Goal: Information Seeking & Learning: Compare options

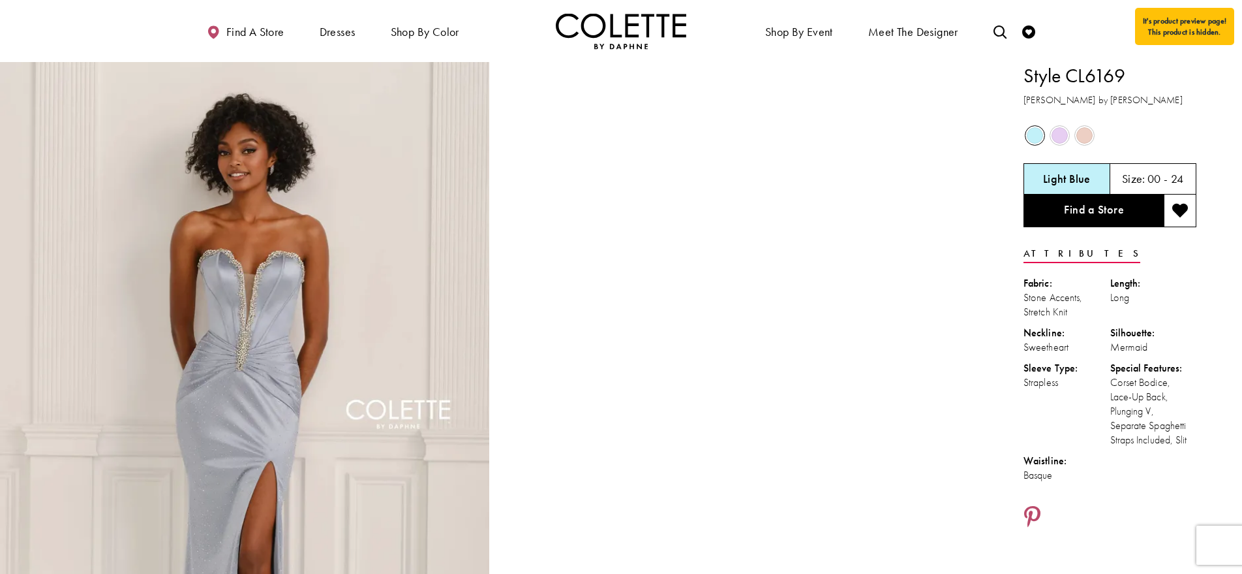
click at [1083, 135] on span "Product color controls state depends on size chosen" at bounding box center [1085, 135] width 16 height 16
click at [1083, 136] on span "Product color controls state depends on size chosen" at bounding box center [1085, 135] width 16 height 16
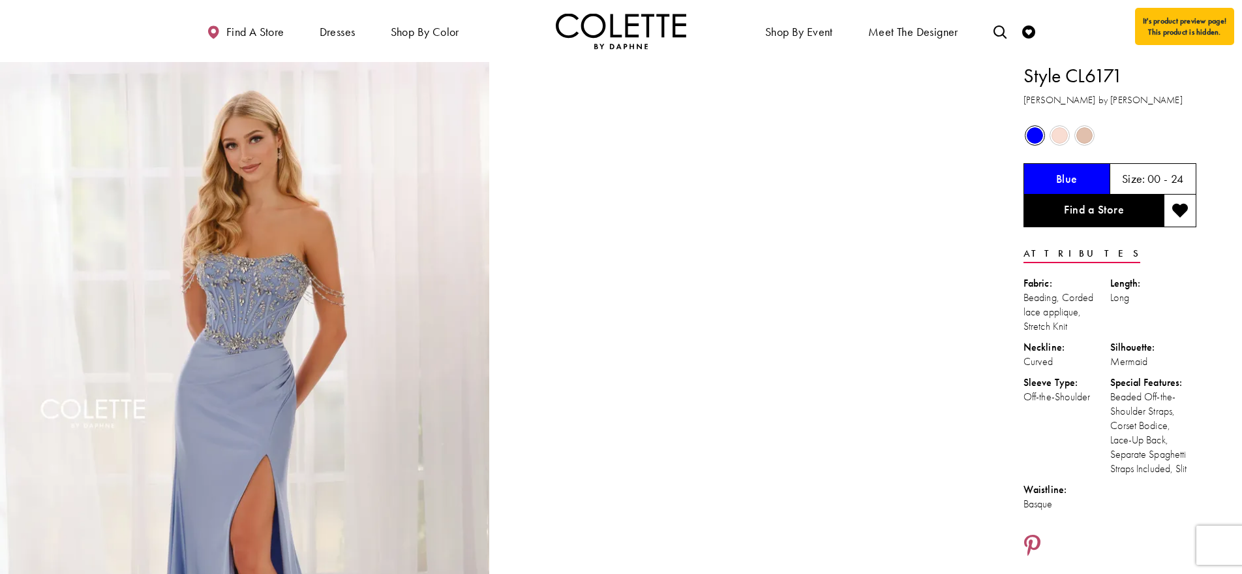
click at [1066, 136] on span "Product color controls state depends on size chosen" at bounding box center [1060, 135] width 16 height 16
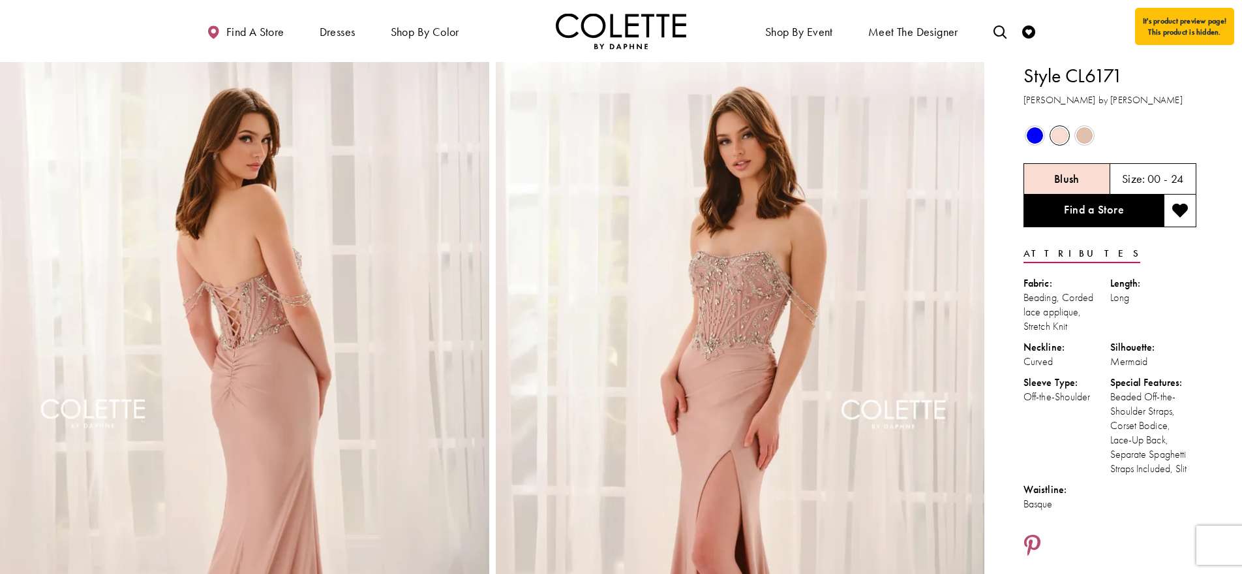
click at [1093, 137] on span "Product color controls state depends on size chosen" at bounding box center [1085, 135] width 16 height 16
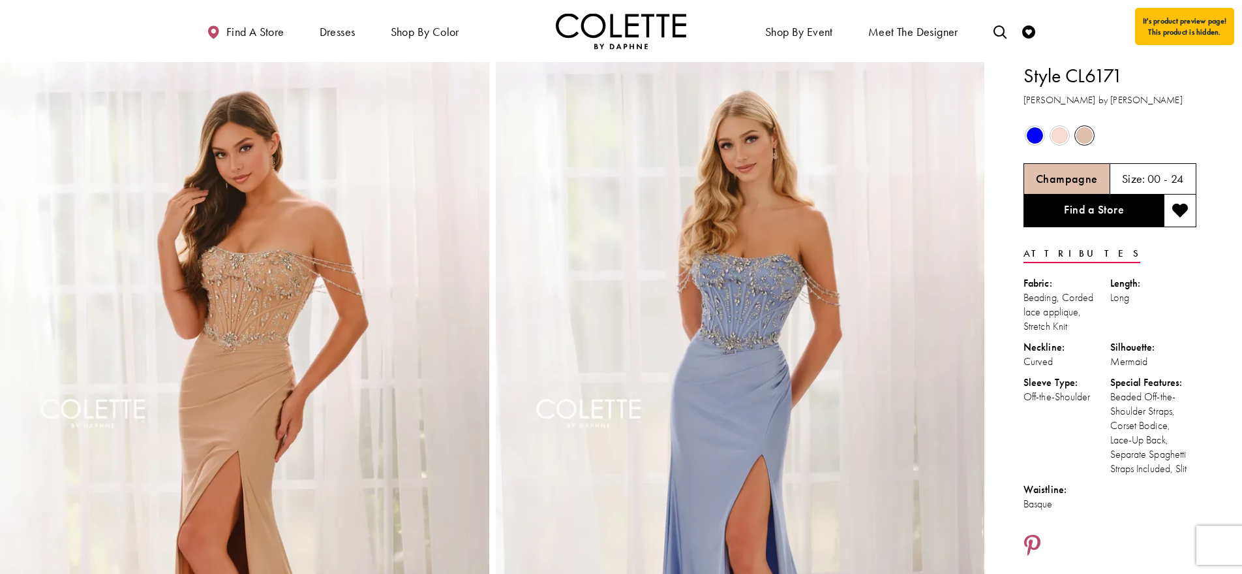
click at [1042, 138] on span "Product color controls state depends on size chosen" at bounding box center [1035, 135] width 16 height 16
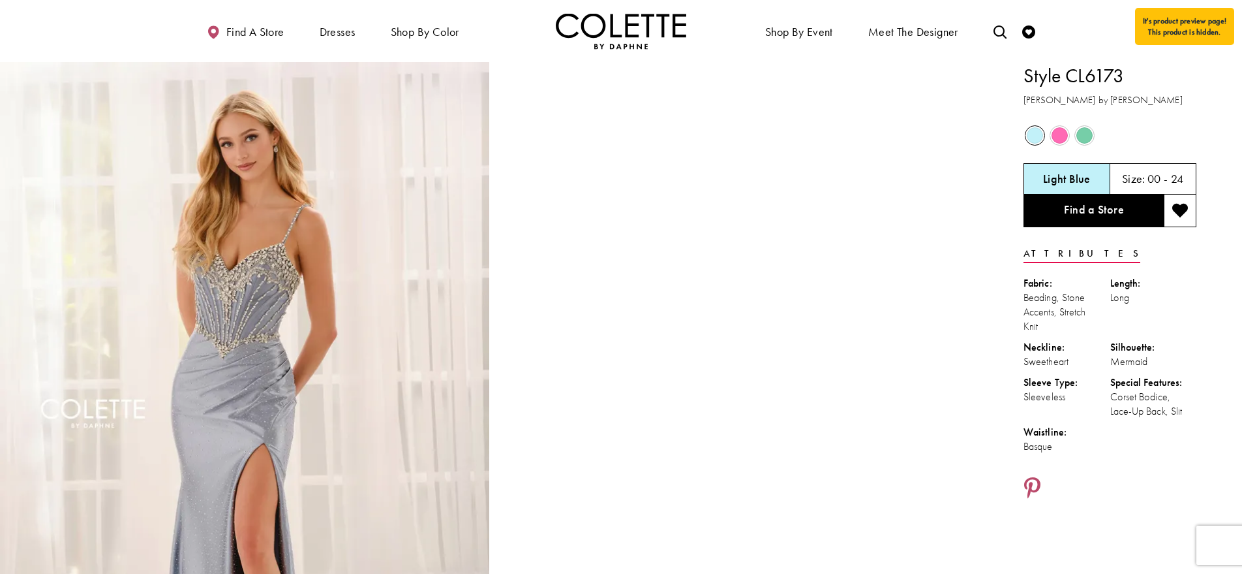
drag, startPoint x: 1083, startPoint y: 131, endPoint x: 1076, endPoint y: 131, distance: 7.2
click at [1083, 131] on span "Product color controls state depends on size chosen" at bounding box center [1085, 135] width 16 height 16
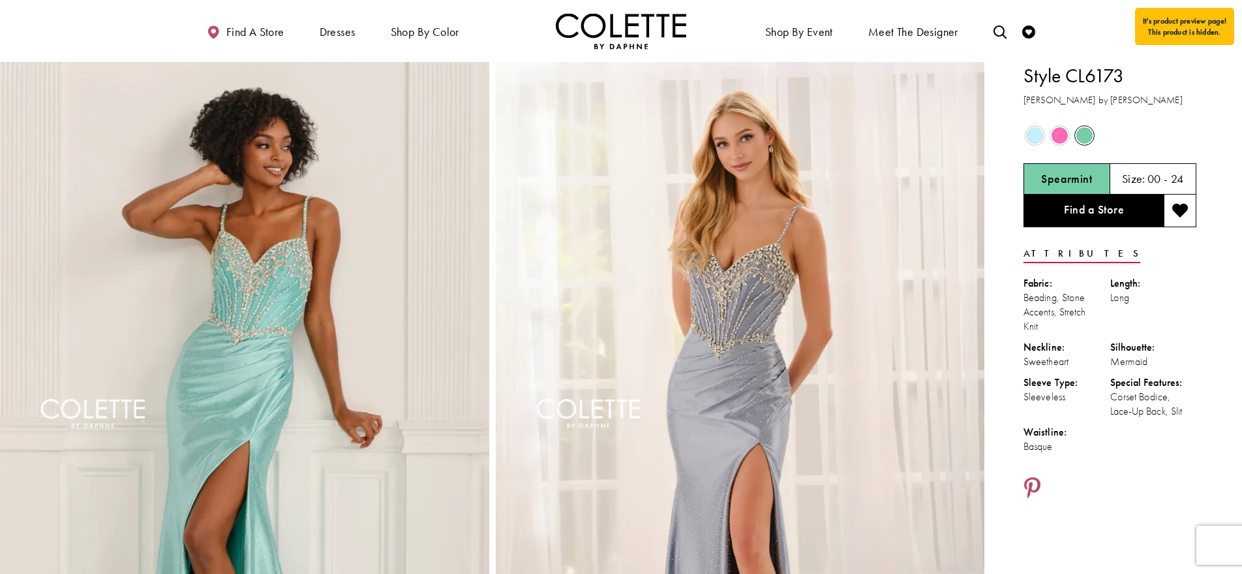
click at [1063, 134] on span "Product color controls state depends on size chosen" at bounding box center [1060, 135] width 16 height 16
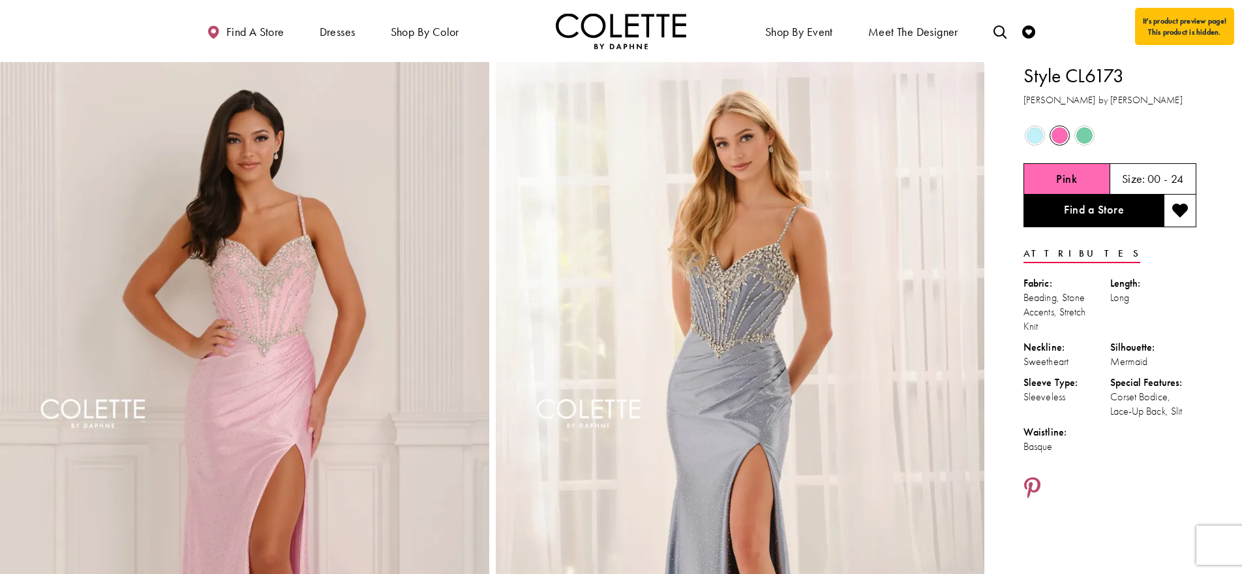
click at [1038, 135] on span "Product color controls state depends on size chosen" at bounding box center [1035, 135] width 16 height 16
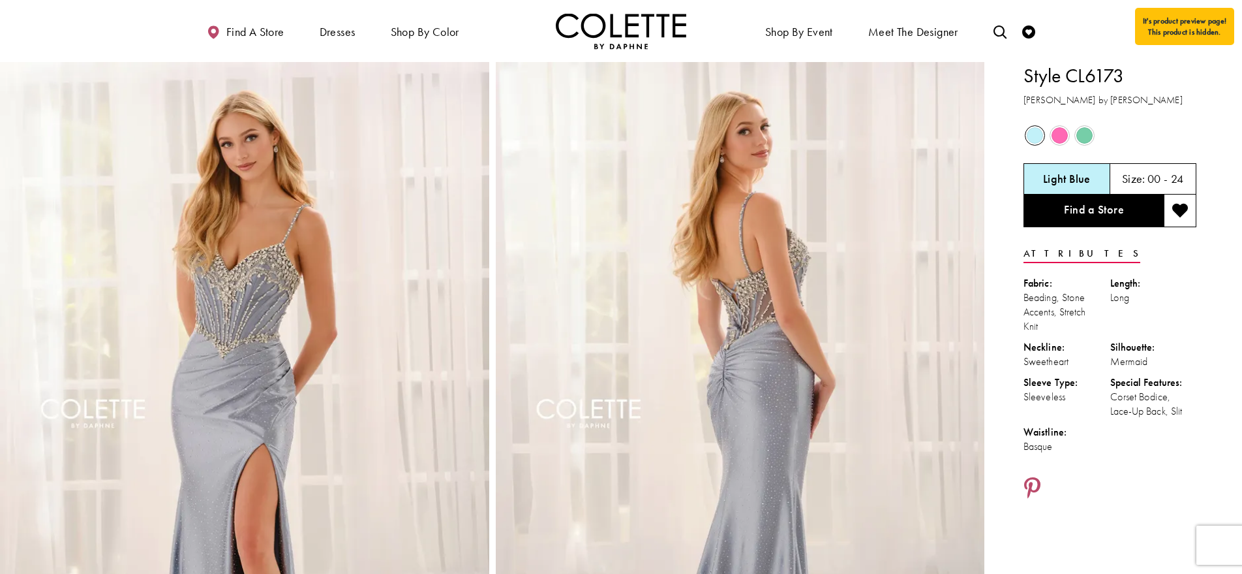
click at [1066, 134] on span "Product color controls state depends on size chosen" at bounding box center [1060, 135] width 16 height 16
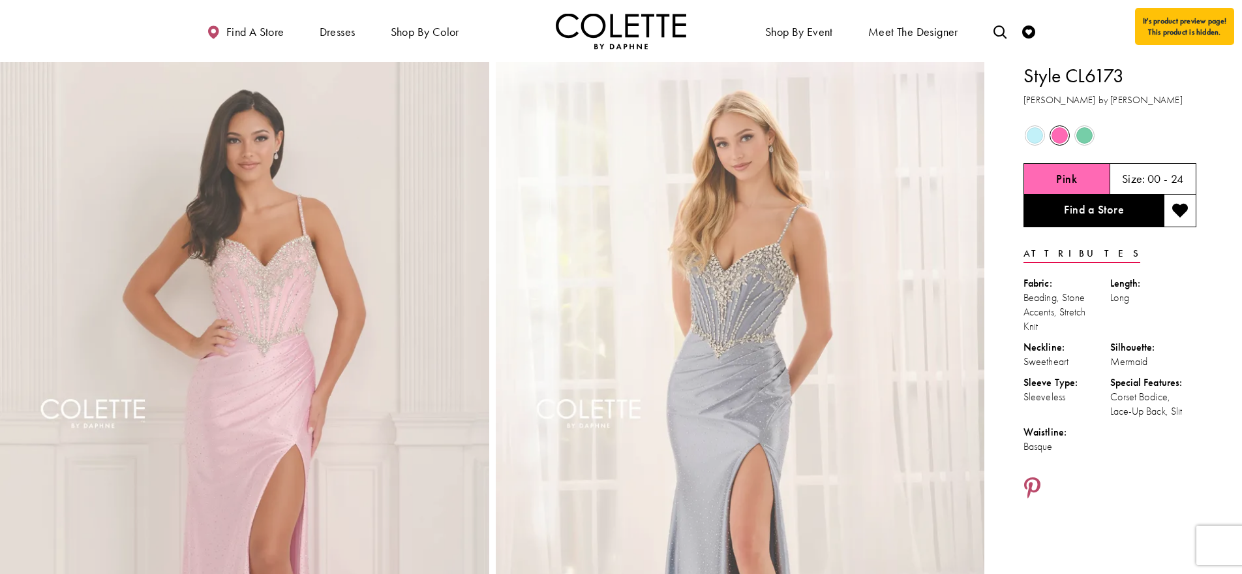
click at [1087, 134] on span "Product color controls state depends on size chosen" at bounding box center [1085, 135] width 16 height 16
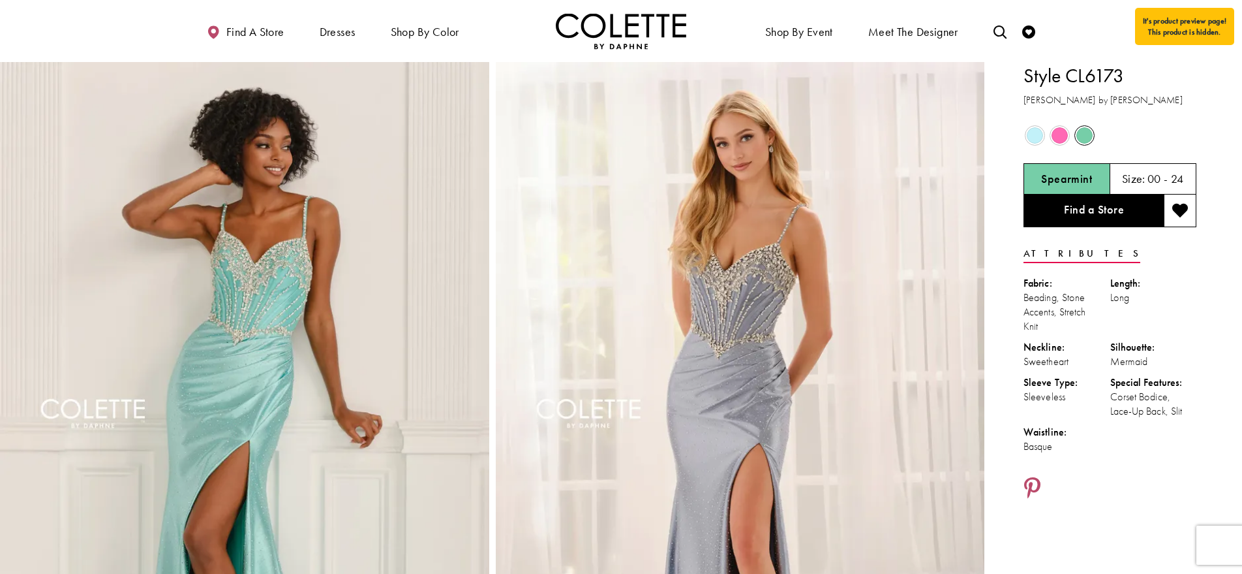
click at [1035, 136] on span "Product color controls state depends on size chosen" at bounding box center [1035, 135] width 16 height 16
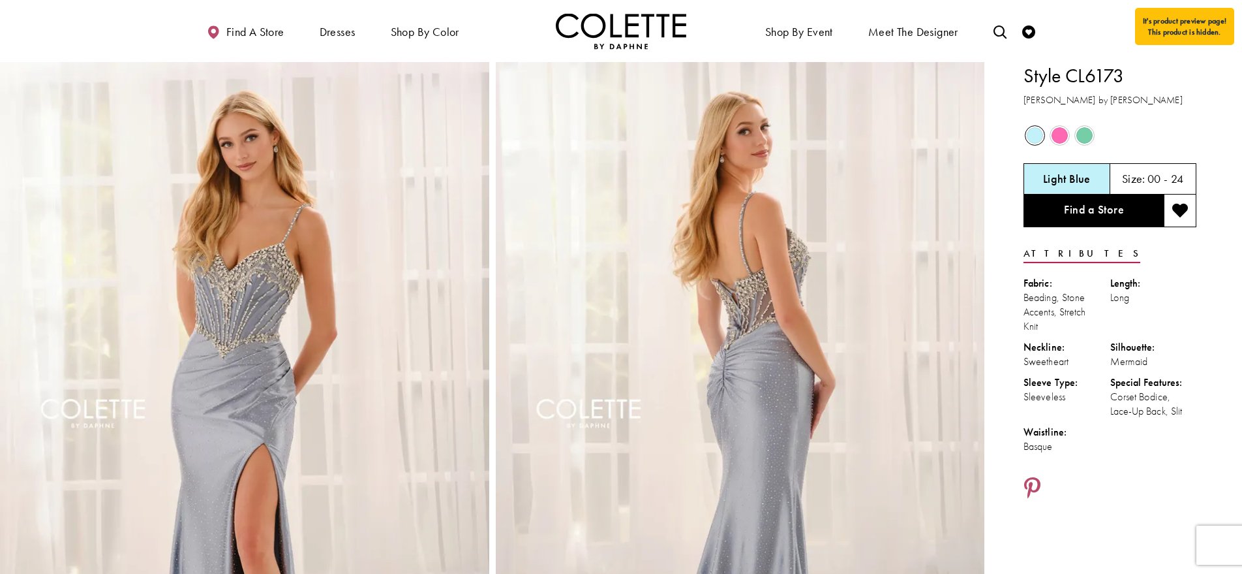
click at [1061, 140] on span "Product color controls state depends on size chosen" at bounding box center [1060, 135] width 16 height 16
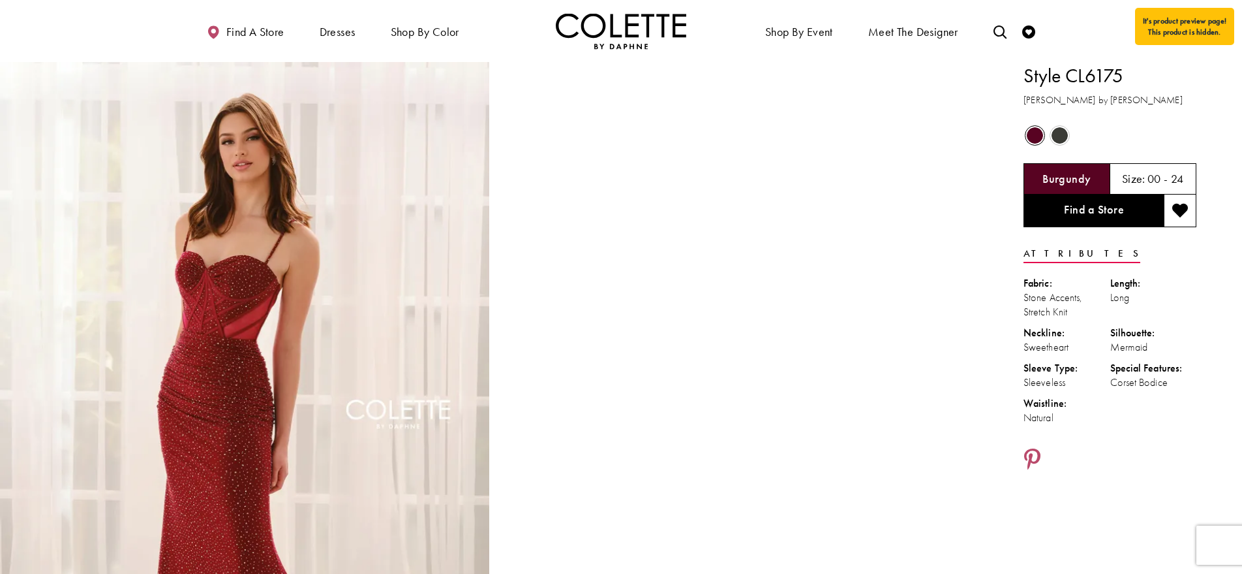
click at [1057, 136] on span "Product color controls state depends on size chosen" at bounding box center [1060, 135] width 16 height 16
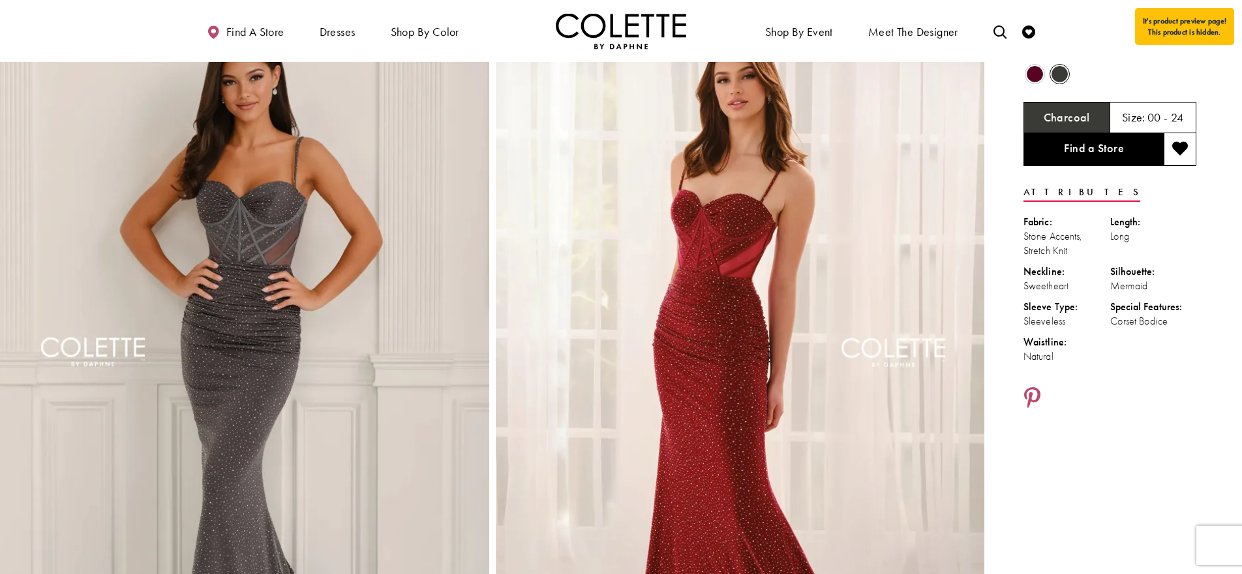
scroll to position [66, 0]
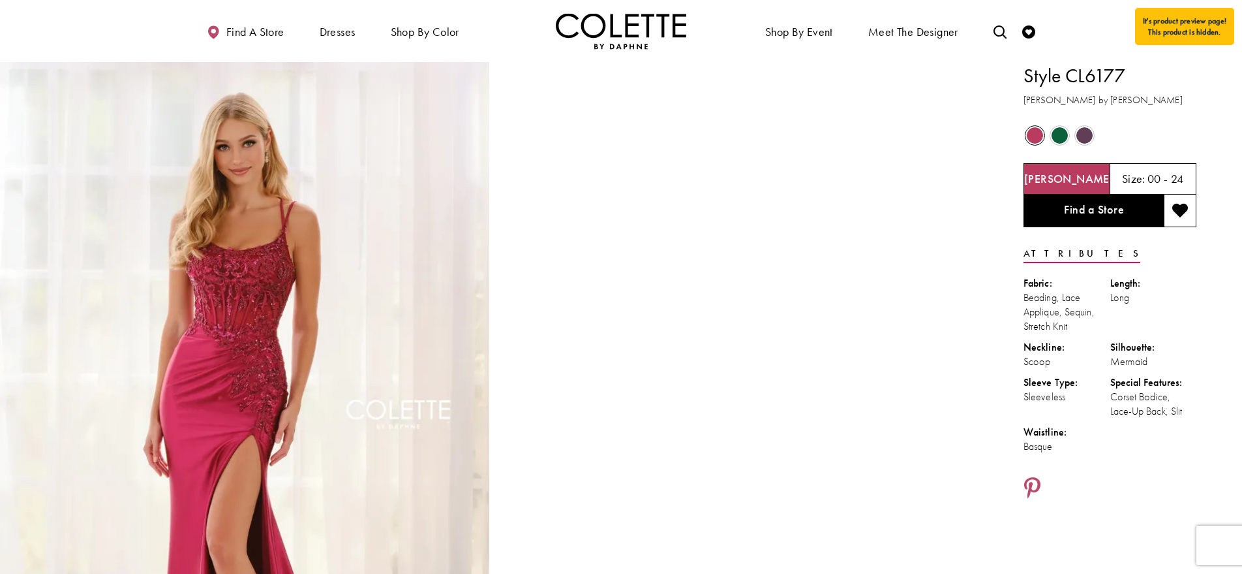
click at [1085, 140] on span "Product color controls state depends on size chosen" at bounding box center [1085, 135] width 16 height 16
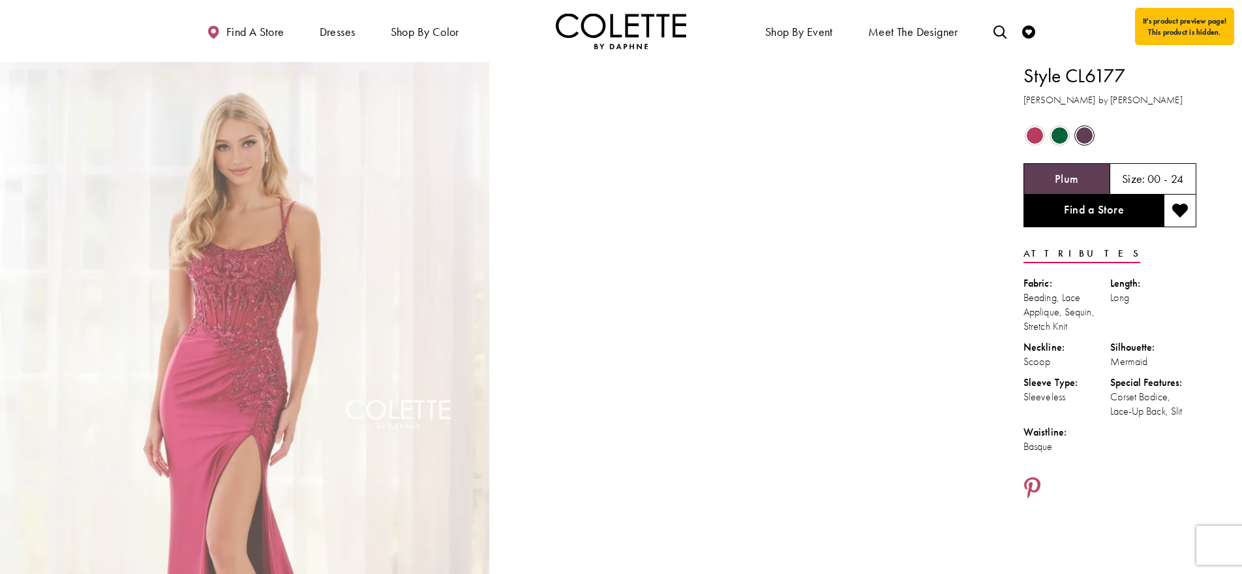
click at [1085, 140] on span "Product color controls state depends on size chosen" at bounding box center [1085, 135] width 16 height 16
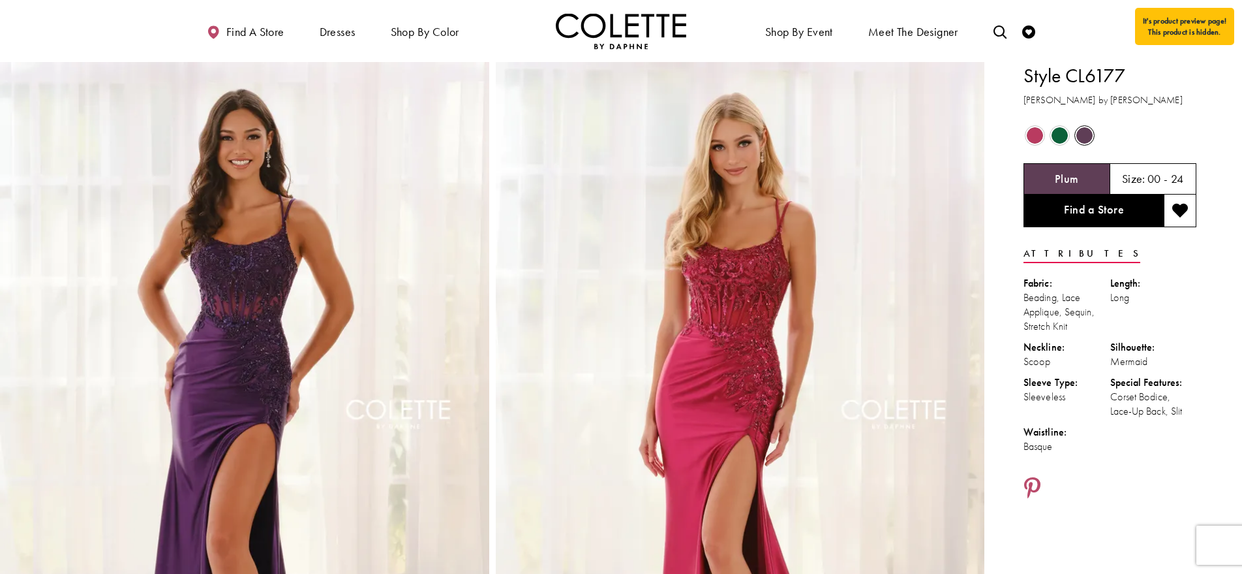
click at [1060, 139] on span "Product color controls state depends on size chosen" at bounding box center [1060, 135] width 16 height 16
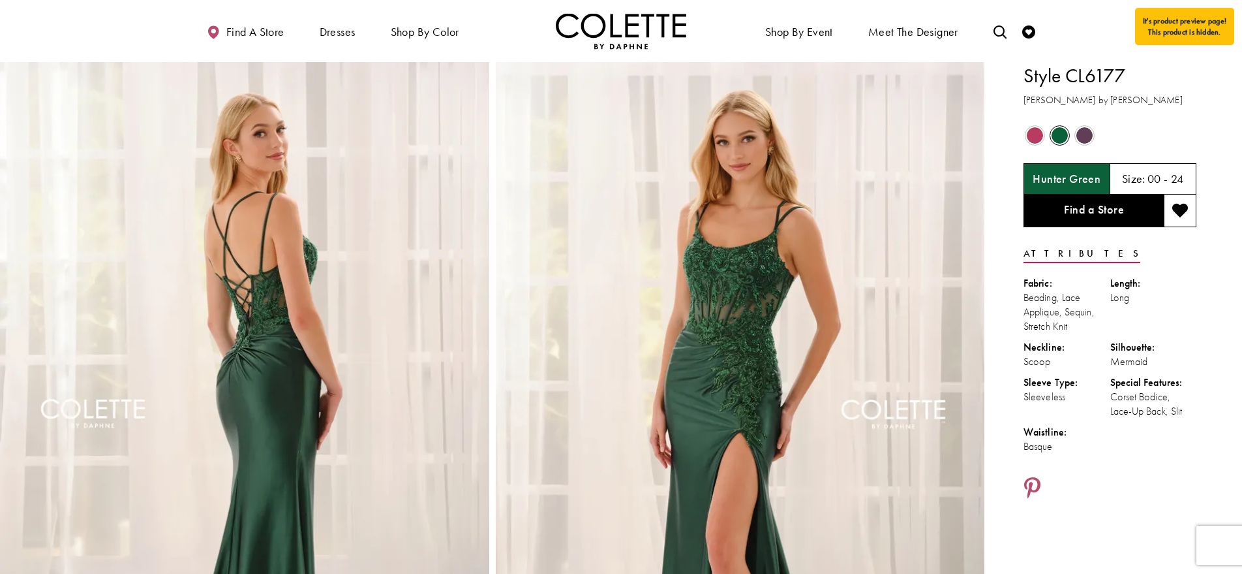
click at [1036, 134] on span "Product color controls state depends on size chosen" at bounding box center [1035, 135] width 16 height 16
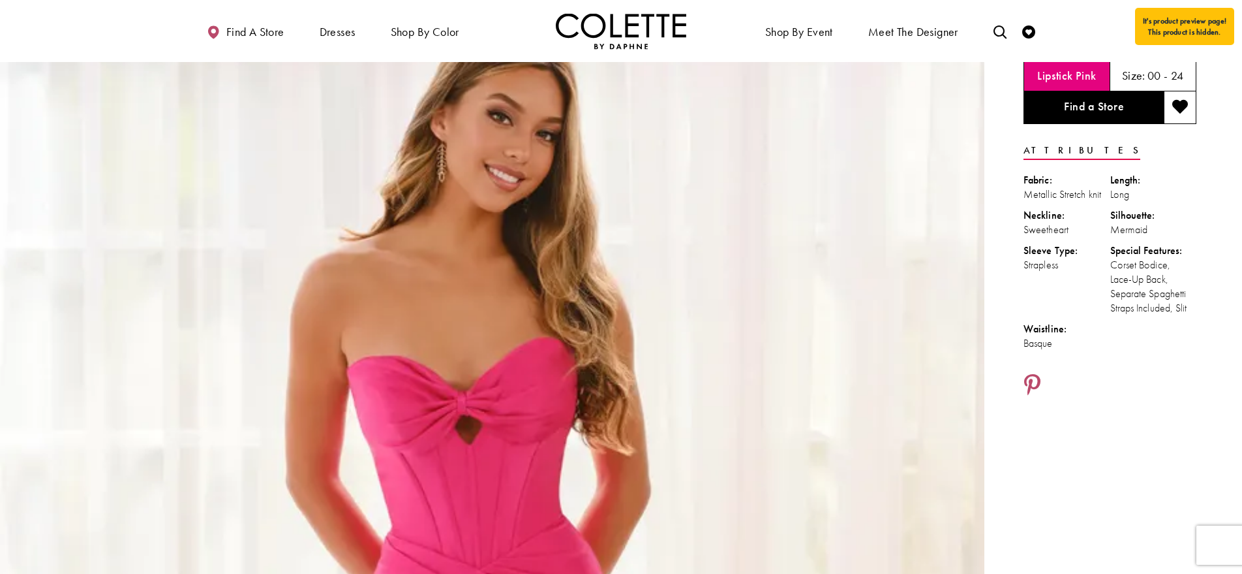
scroll to position [97, 0]
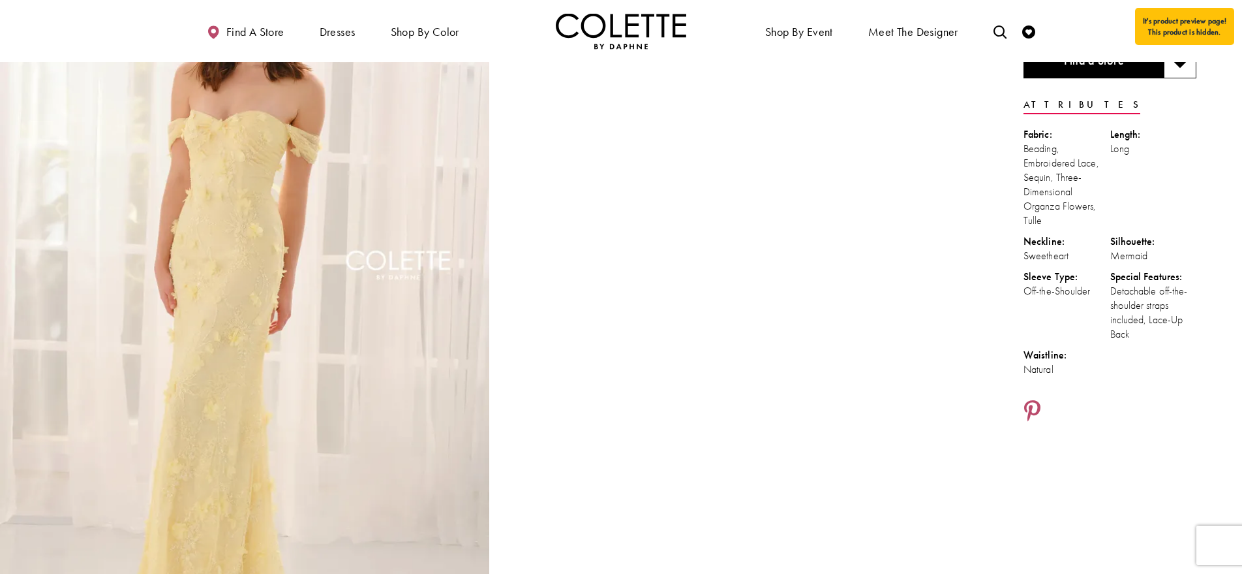
scroll to position [150, 0]
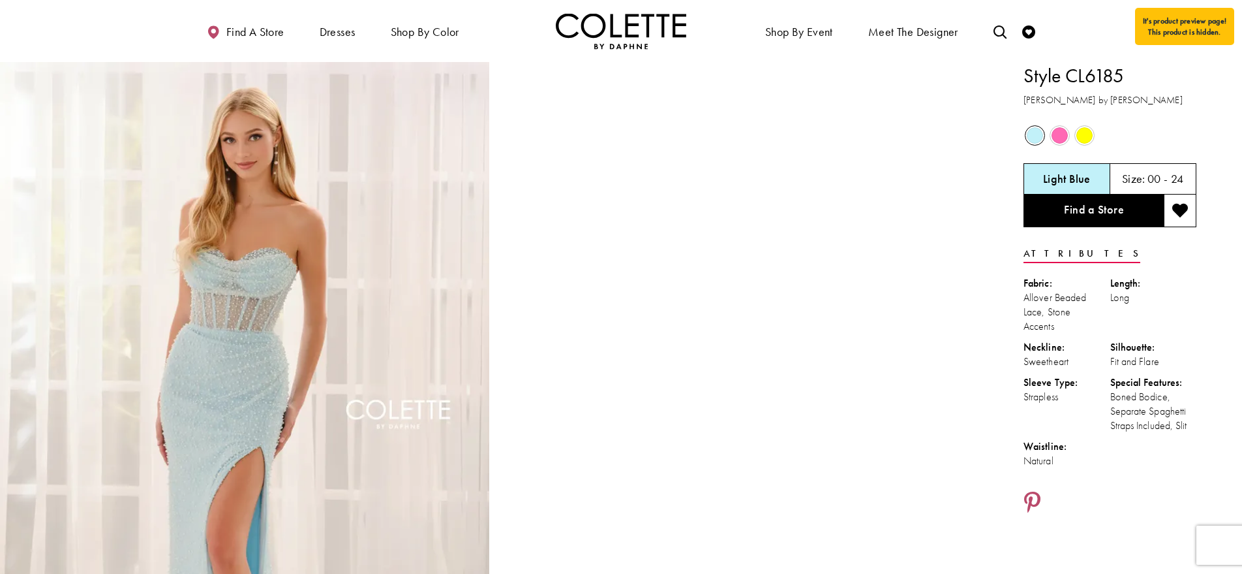
click at [1075, 132] on div "Out of Stock" at bounding box center [1084, 135] width 23 height 23
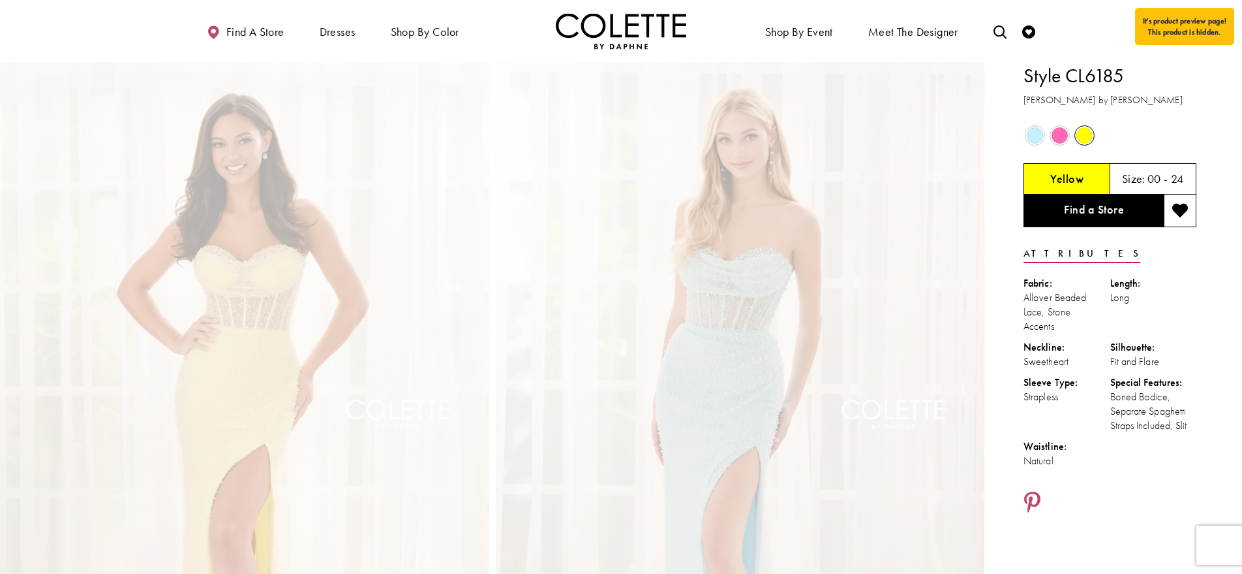
click at [1064, 136] on span "Product color controls state depends on size chosen" at bounding box center [1060, 135] width 16 height 16
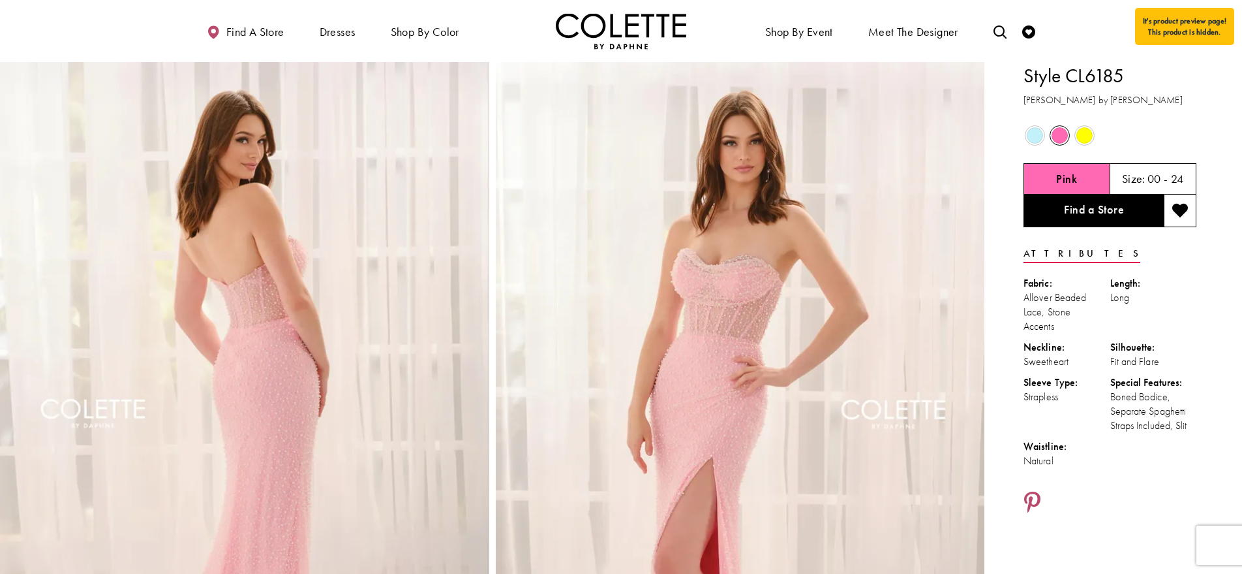
click at [1044, 137] on div "Out of Stock" at bounding box center [1035, 135] width 23 height 23
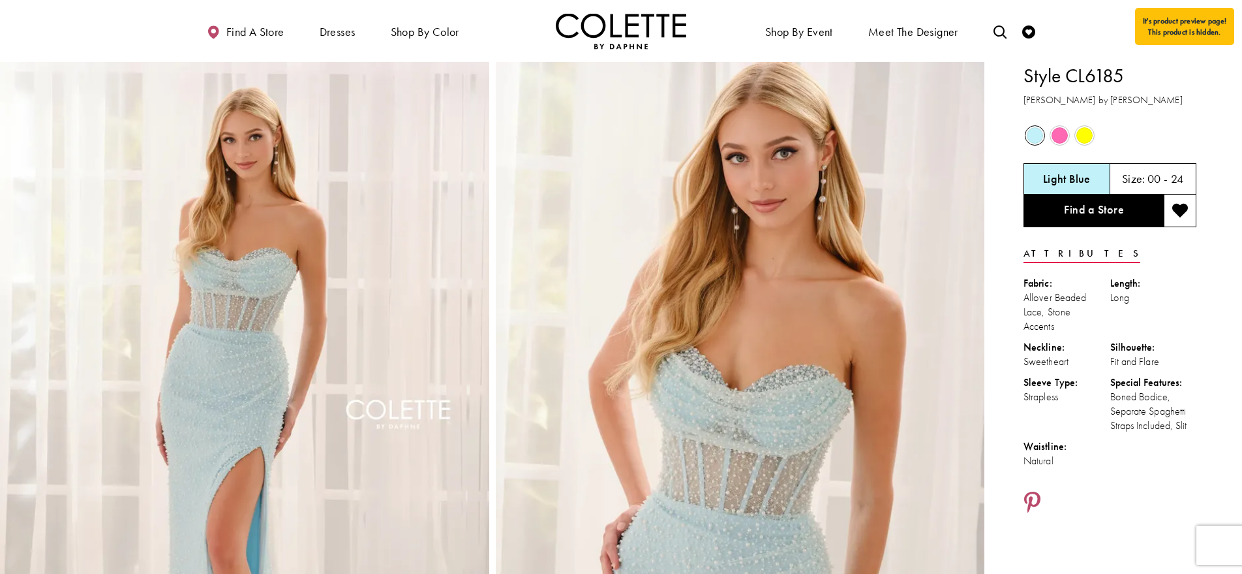
click at [1060, 138] on span "Product color controls state depends on size chosen" at bounding box center [1060, 135] width 16 height 16
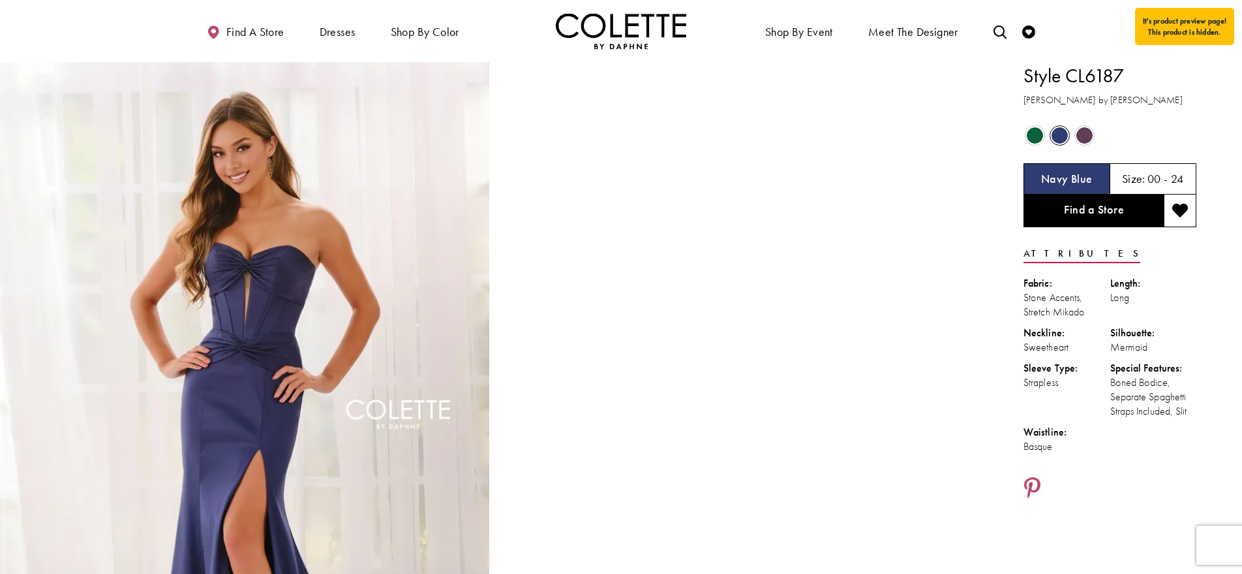
click at [1081, 136] on span "Product color controls state depends on size chosen" at bounding box center [1085, 135] width 16 height 16
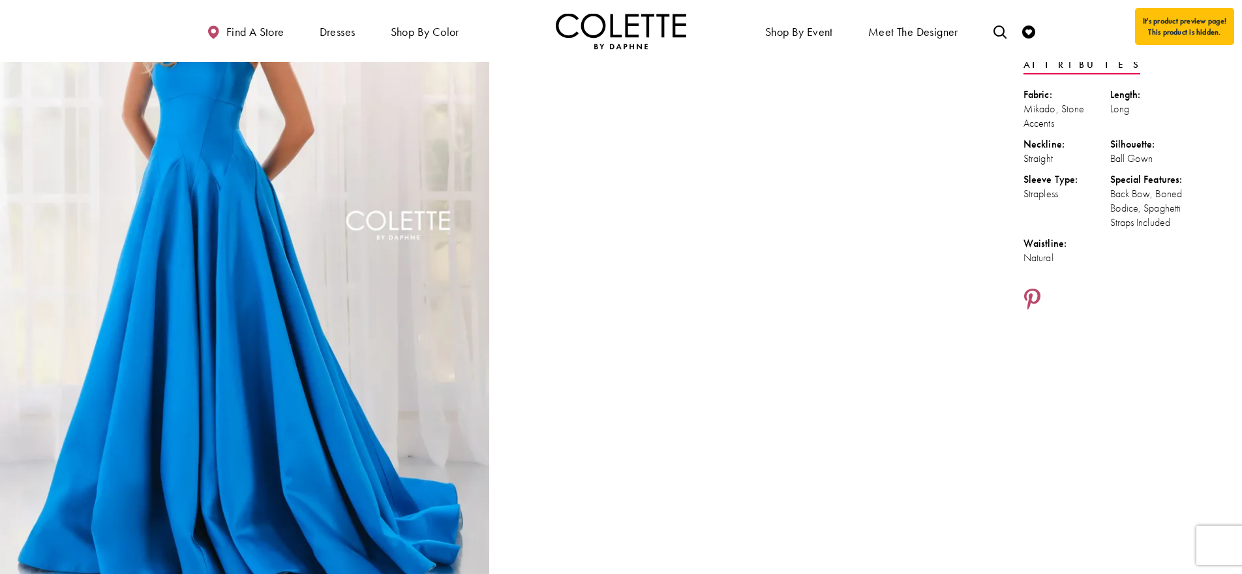
scroll to position [144, 0]
